Goal: Task Accomplishment & Management: Manage account settings

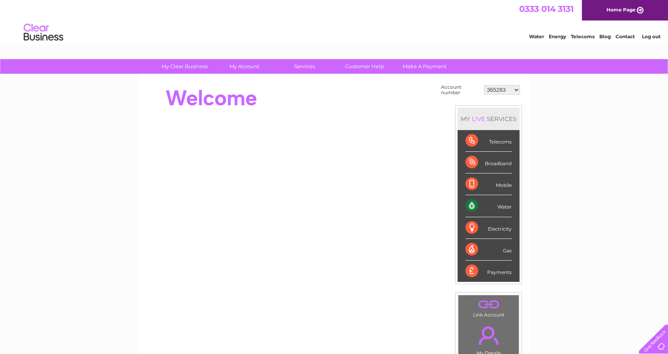
click at [516, 89] on select "365283 30321724 30322625" at bounding box center [502, 89] width 36 height 9
select select "30321724"
click at [484, 85] on select "365283 30321724 30322625" at bounding box center [502, 89] width 36 height 9
click at [240, 67] on link "My Account" at bounding box center [244, 66] width 65 height 15
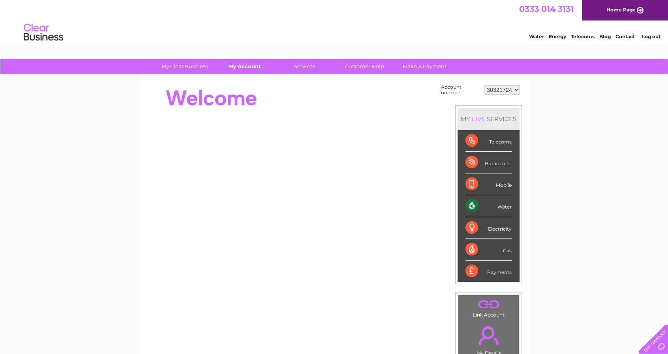
click at [244, 67] on link "My Account" at bounding box center [244, 66] width 65 height 15
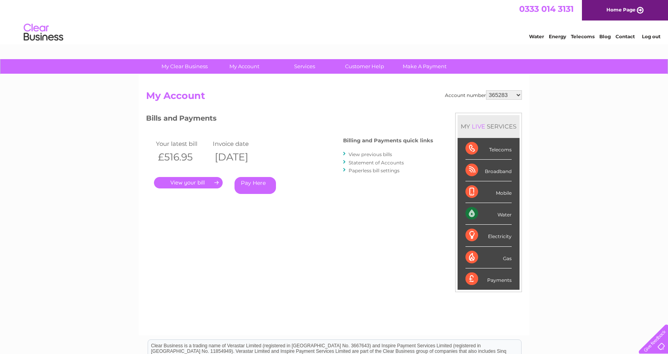
click at [192, 181] on link "." at bounding box center [188, 182] width 69 height 11
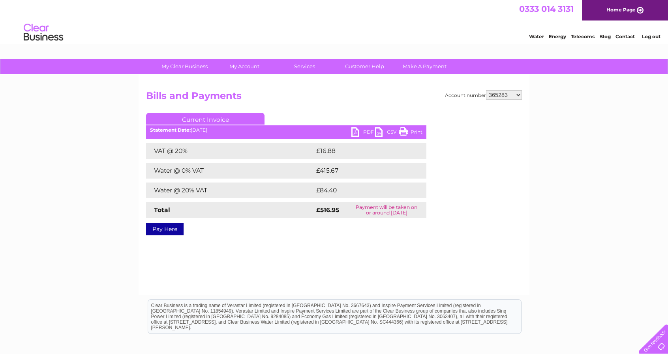
click at [355, 131] on link "PDF" at bounding box center [363, 132] width 24 height 11
click at [517, 95] on select "365283 30321724 30322625" at bounding box center [504, 94] width 36 height 9
select select "30321724"
click at [486, 90] on select "365283 30321724 30322625" at bounding box center [504, 94] width 36 height 9
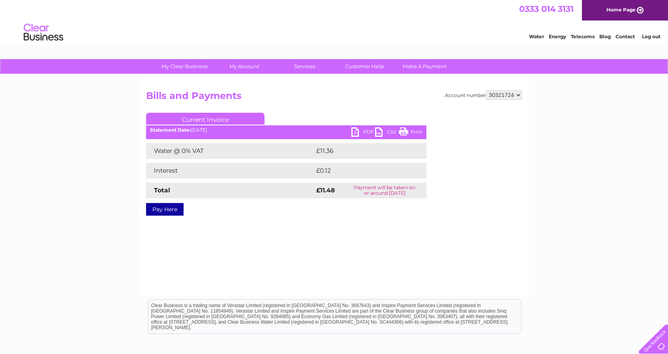
click at [518, 96] on select "365283 30321724 30322625" at bounding box center [504, 94] width 36 height 9
select select "30322625"
click at [486, 90] on select "365283 30321724 30322625" at bounding box center [504, 94] width 36 height 9
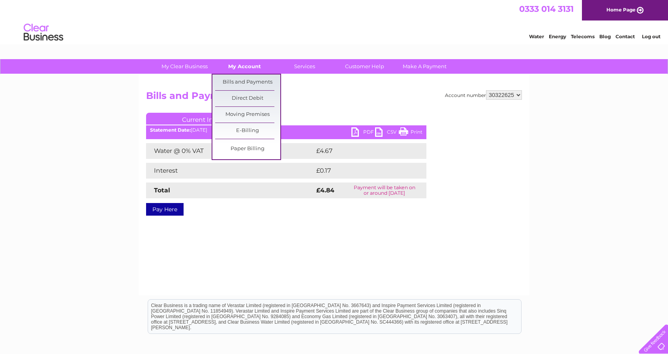
click at [247, 65] on link "My Account" at bounding box center [244, 66] width 65 height 15
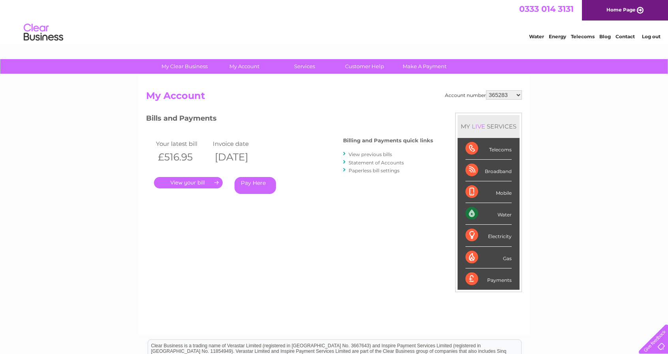
click at [517, 94] on select "365283 30321724 30322625" at bounding box center [504, 94] width 36 height 9
select select "30321724"
click at [486, 90] on select "365283 30321724 30322625" at bounding box center [504, 94] width 36 height 9
click at [360, 161] on link "Statement of Accounts" at bounding box center [375, 163] width 55 height 6
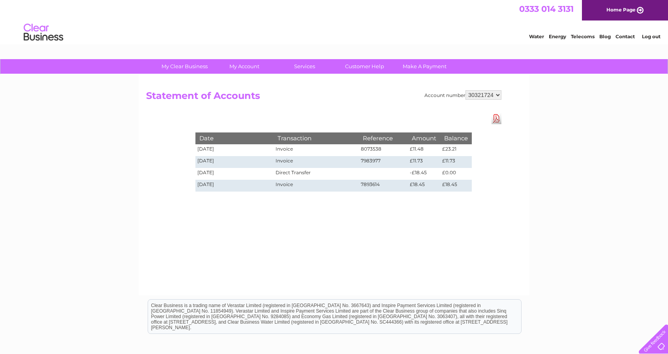
click at [496, 93] on select "365283 30321724 30322625" at bounding box center [483, 94] width 36 height 9
select select "30322625"
click at [466, 90] on select "365283 30321724 30322625" at bounding box center [483, 94] width 36 height 9
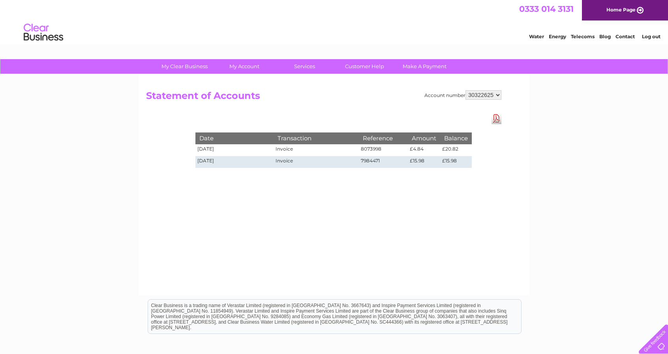
click at [496, 94] on select "365283 30321724 30322625" at bounding box center [483, 94] width 36 height 9
select select "365283"
click at [466, 90] on select "365283 30321724 30322625" at bounding box center [483, 94] width 36 height 9
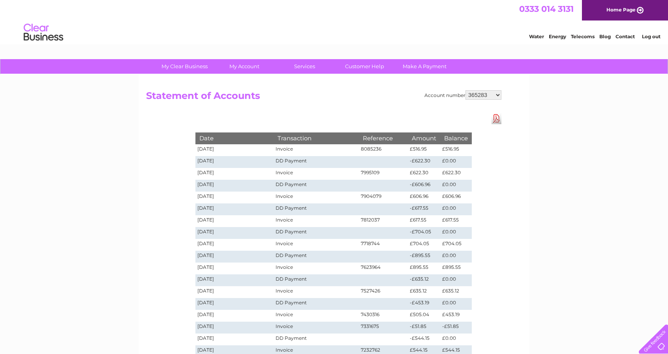
click at [649, 37] on link "Log out" at bounding box center [651, 37] width 19 height 6
